Goal: Transaction & Acquisition: Book appointment/travel/reservation

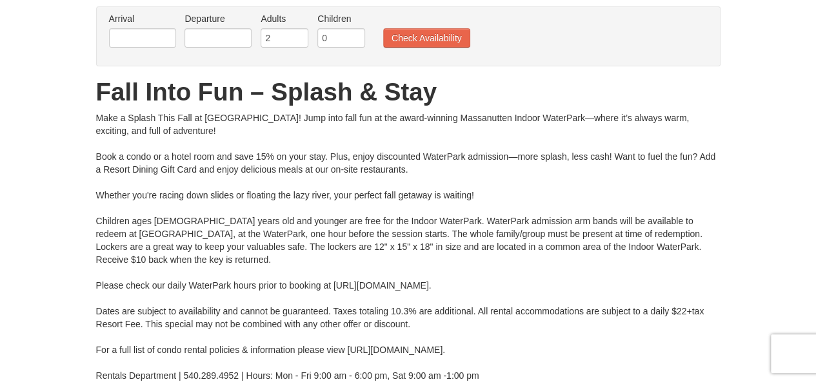
scroll to position [49, 0]
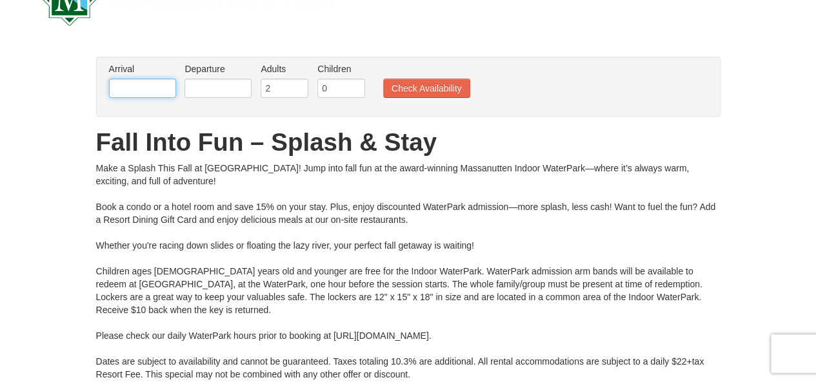
click at [144, 83] on input "text" at bounding box center [142, 88] width 67 height 19
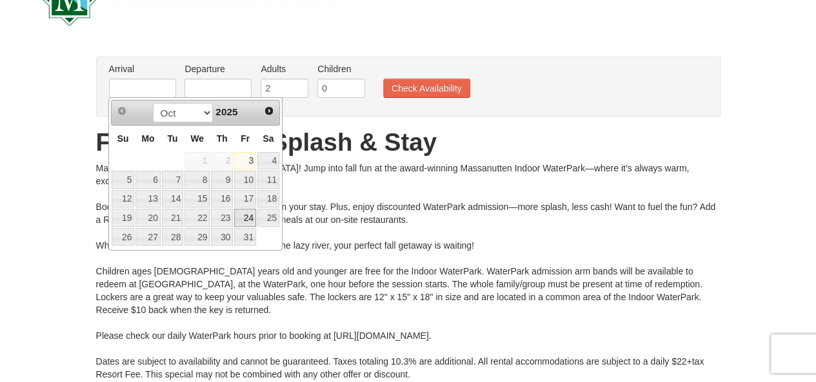
click at [246, 220] on link "24" at bounding box center [245, 218] width 22 height 18
type input "[DATE]"
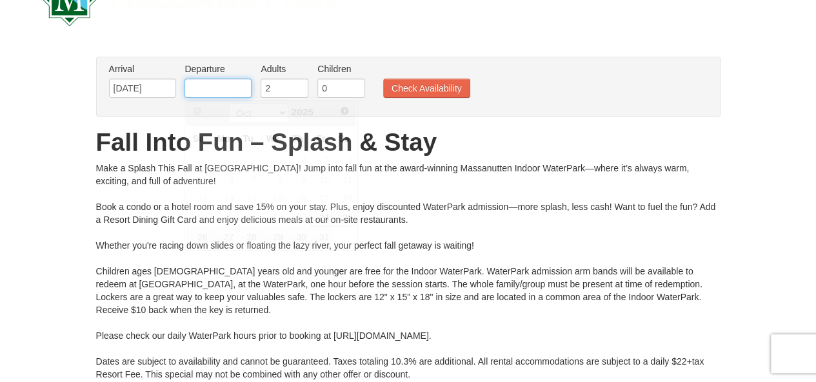
click at [226, 87] on input "text" at bounding box center [217, 88] width 67 height 19
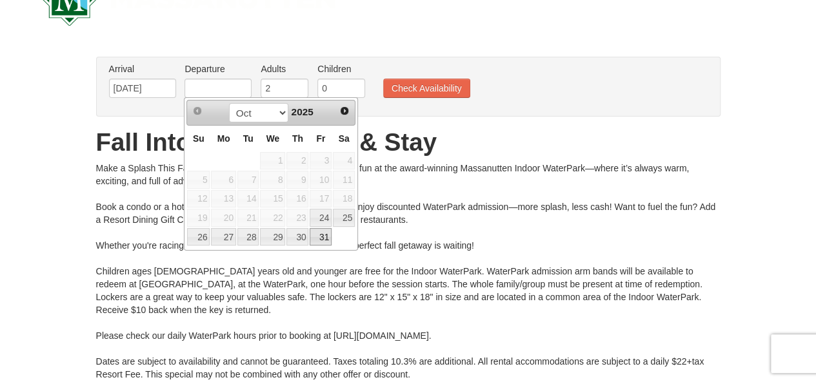
click at [326, 233] on link "31" at bounding box center [321, 237] width 22 height 18
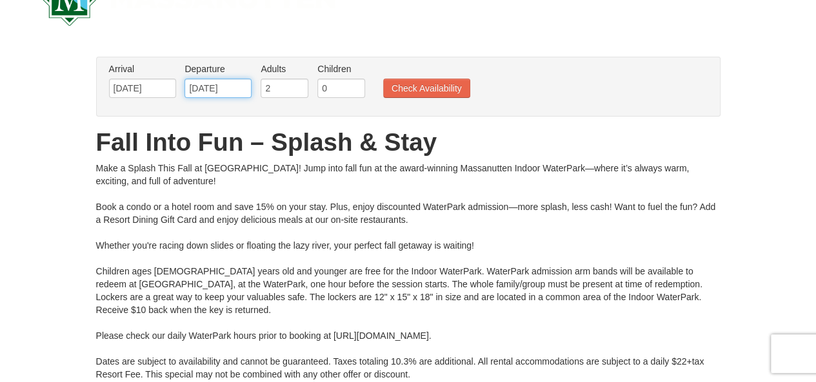
click at [241, 86] on input "10/31/2025" at bounding box center [217, 88] width 67 height 19
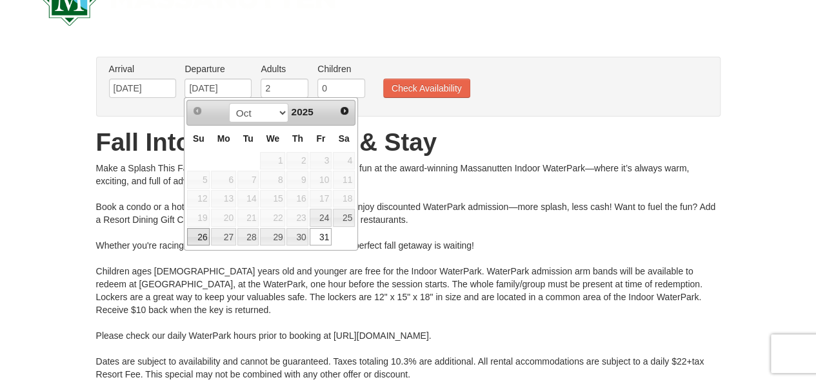
click at [204, 233] on link "26" at bounding box center [198, 237] width 23 height 18
type input "[DATE]"
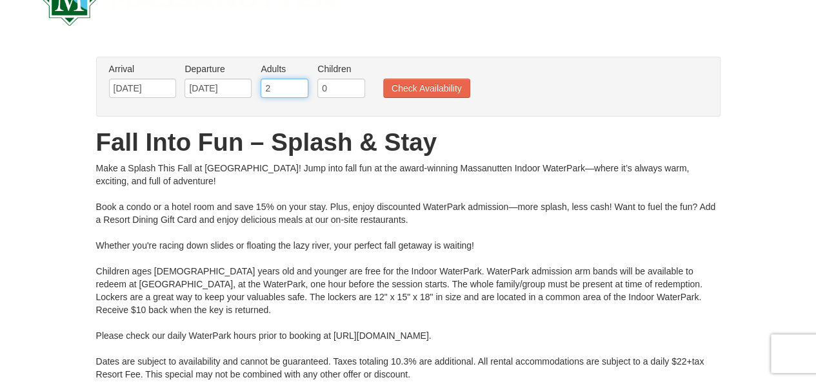
click at [274, 86] on input "2" at bounding box center [285, 88] width 48 height 19
click at [298, 84] on input "3" at bounding box center [285, 88] width 48 height 19
type input "4"
click at [298, 84] on input "4" at bounding box center [285, 88] width 48 height 19
click at [409, 93] on button "Check Availability" at bounding box center [426, 88] width 87 height 19
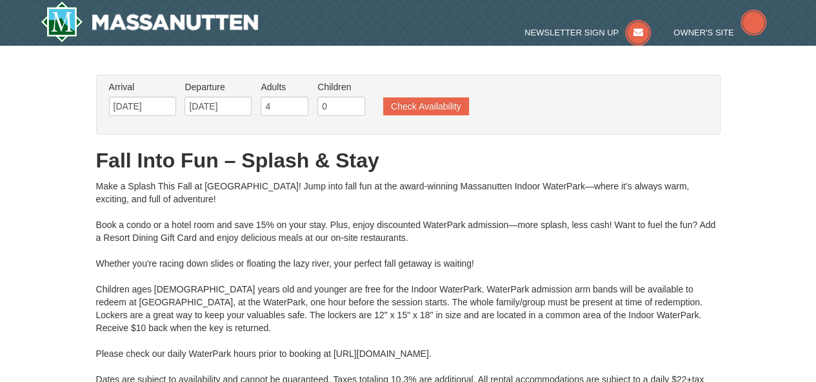
type input "[DATE]"
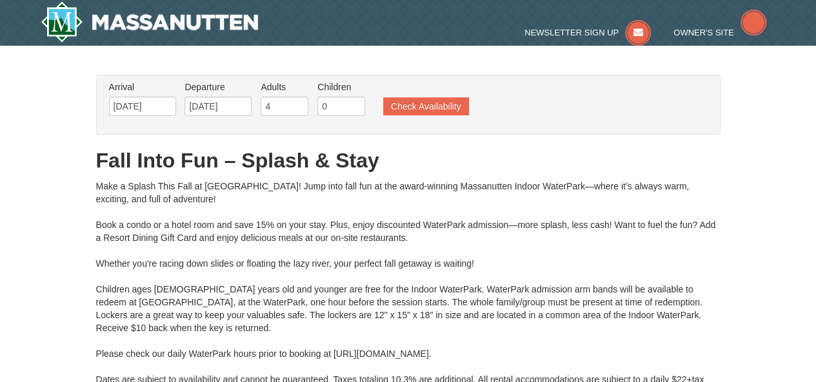
type input "[DATE]"
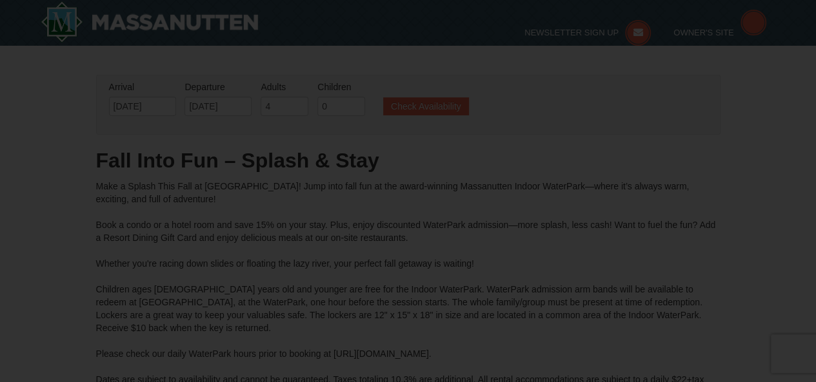
type input "[DATE]"
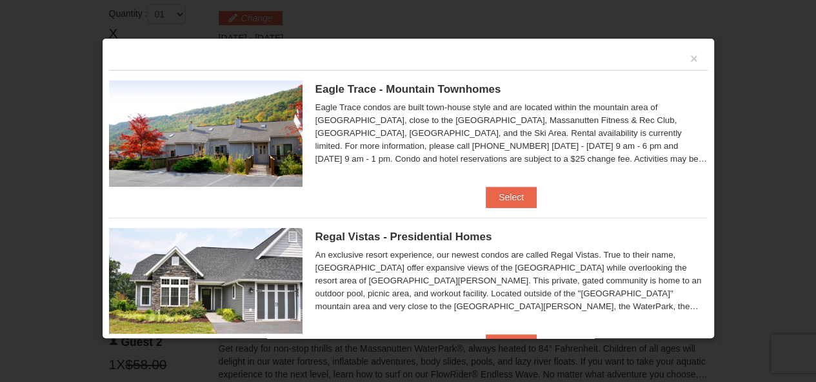
click at [676, 64] on div "×" at bounding box center [408, 57] width 598 height 25
click at [690, 60] on button "×" at bounding box center [694, 58] width 8 height 13
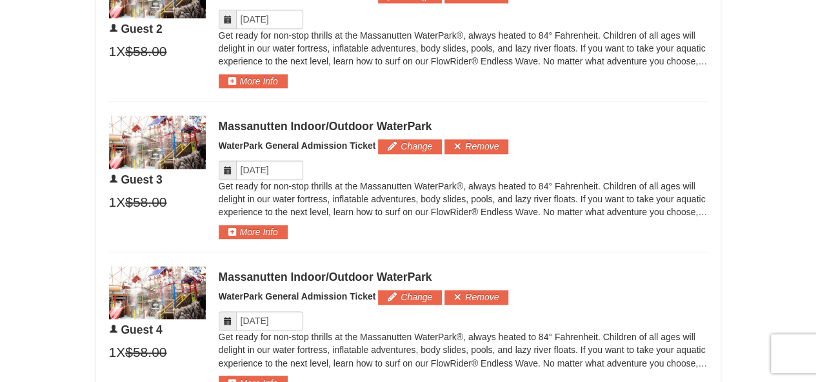
scroll to position [934, 0]
